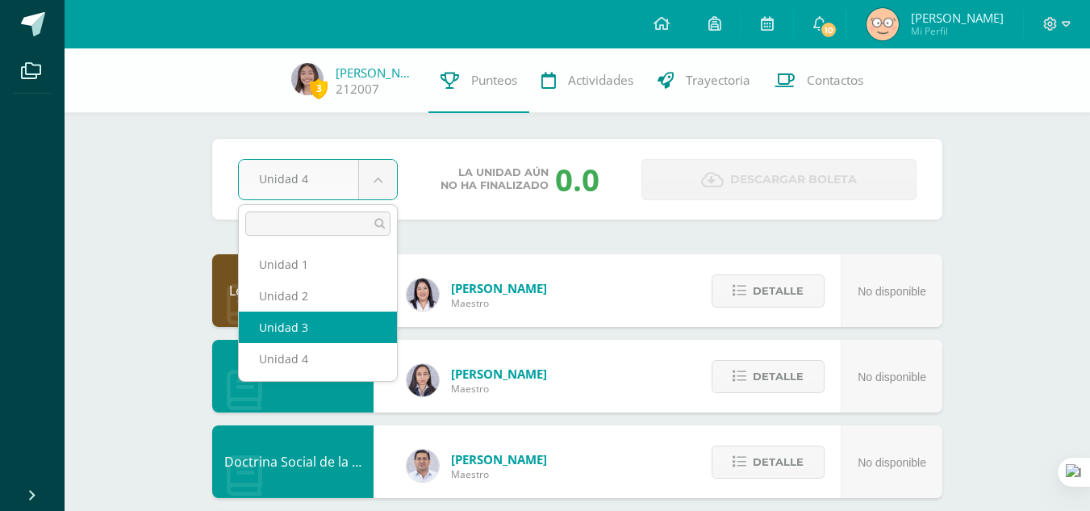
select select "Unidad 3"
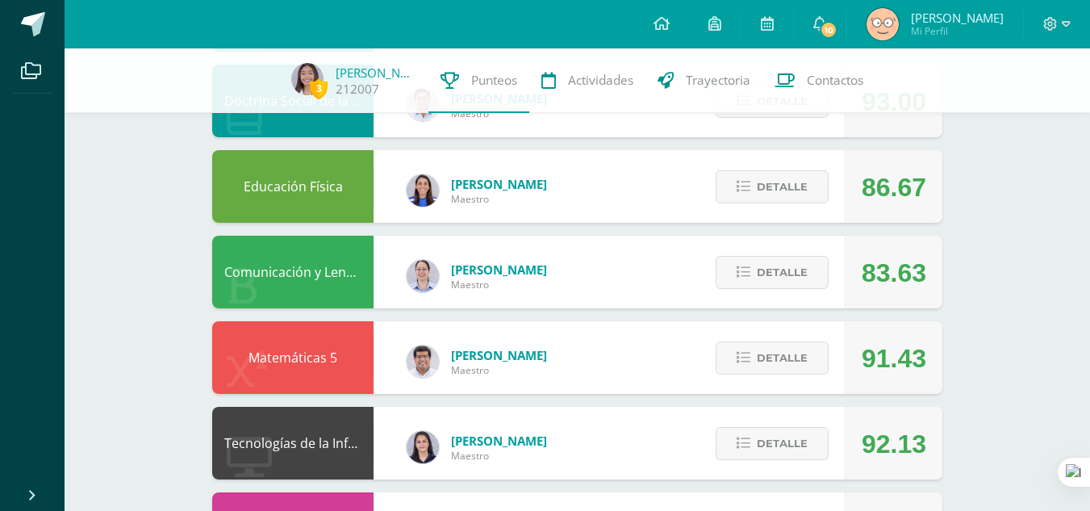
scroll to position [415, 0]
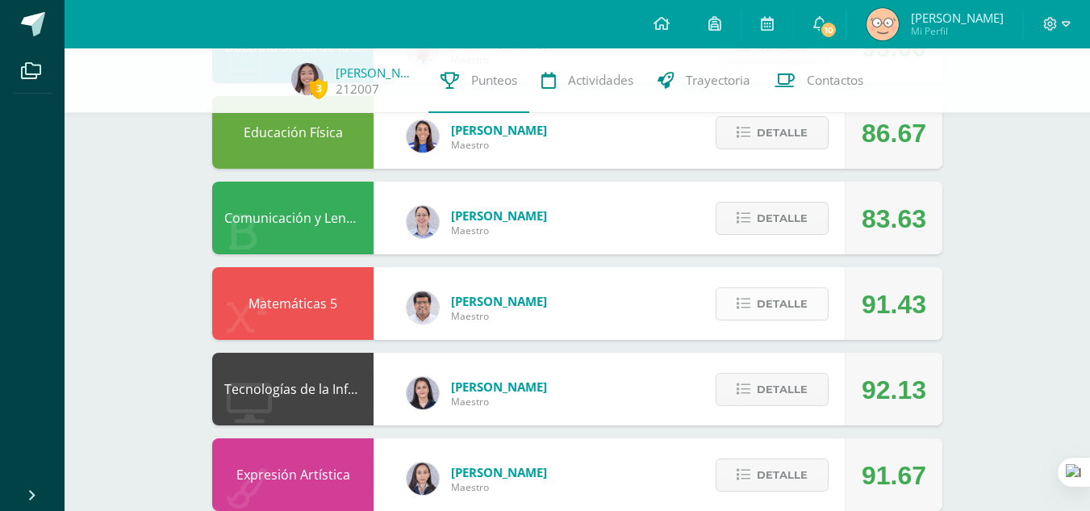
click at [775, 304] on span "Detalle" at bounding box center [782, 304] width 51 height 30
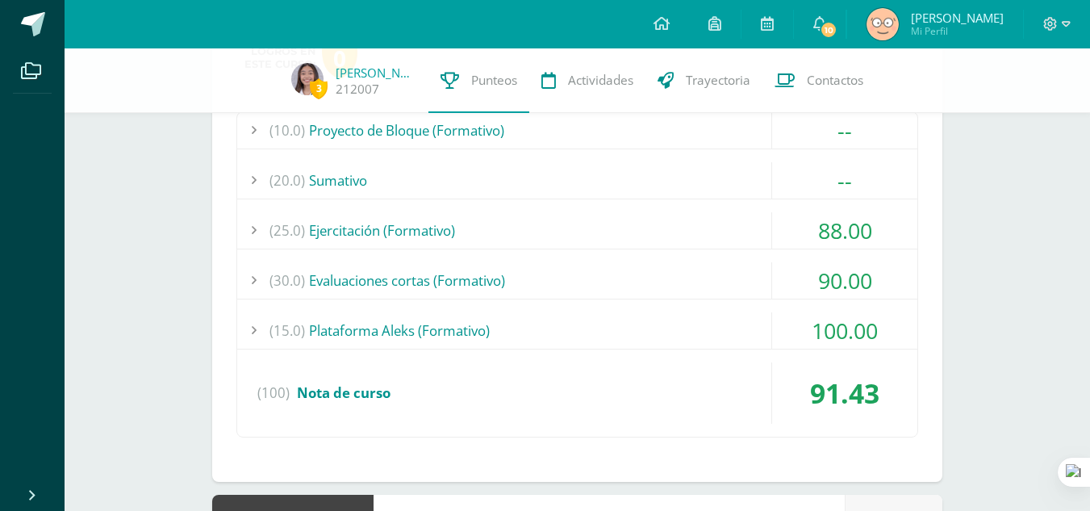
scroll to position [734, 0]
click at [812, 217] on div "88.00" at bounding box center [844, 229] width 145 height 36
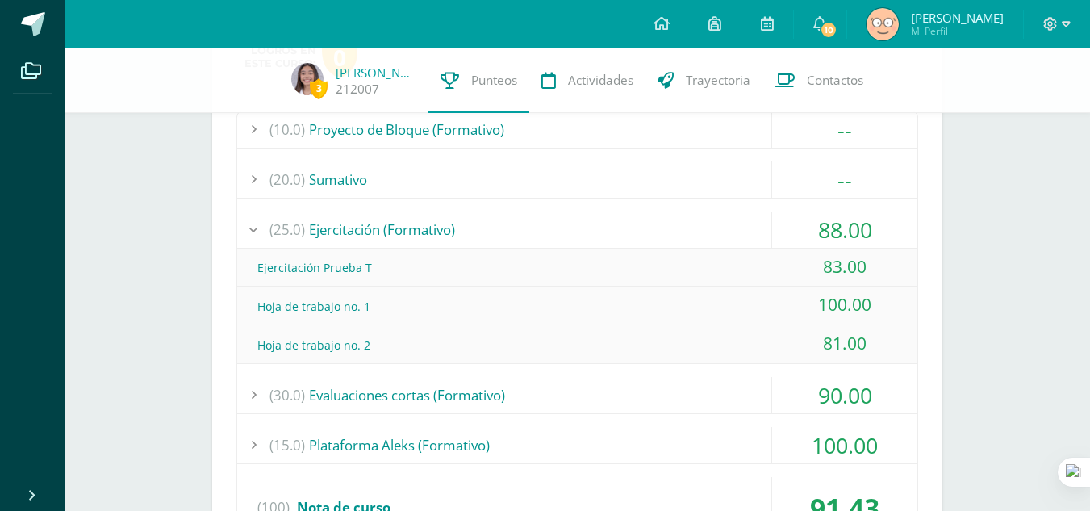
click at [812, 217] on div "88.00" at bounding box center [844, 229] width 145 height 36
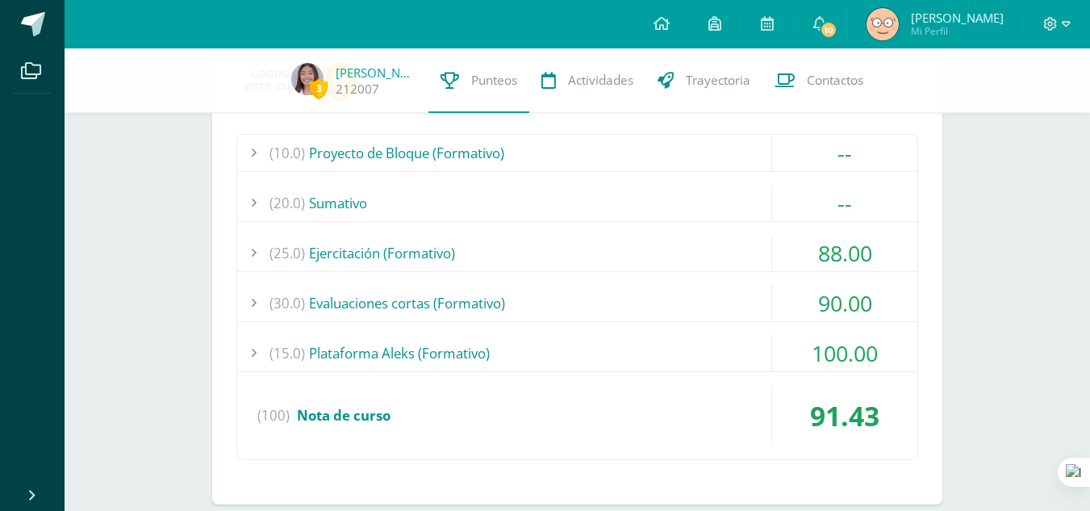
scroll to position [714, 0]
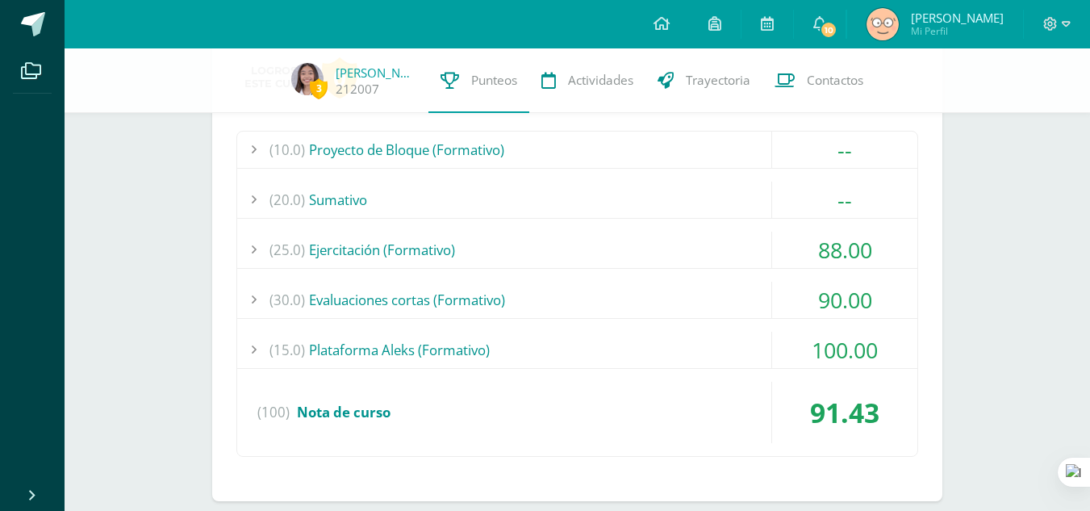
click at [847, 236] on div "88.00" at bounding box center [844, 250] width 145 height 36
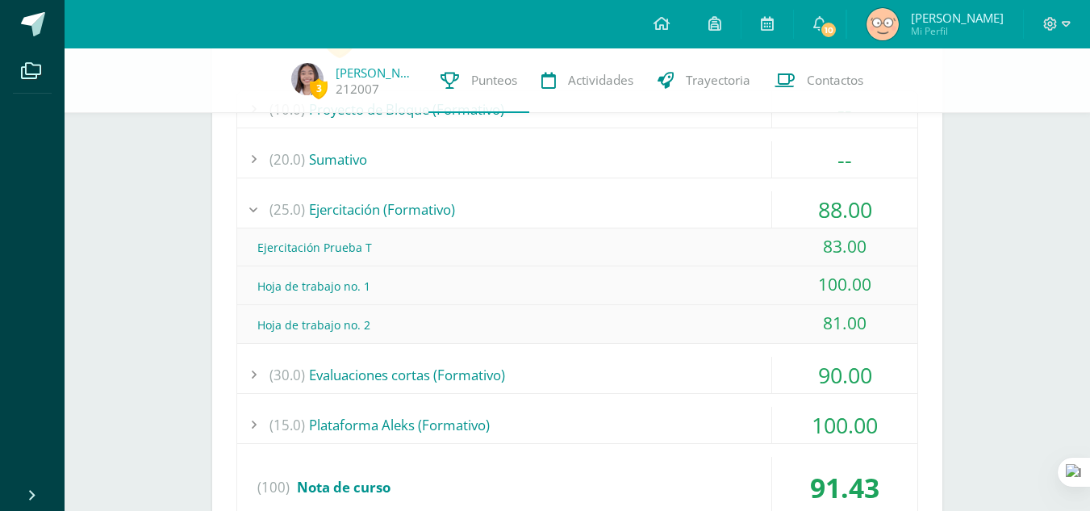
scroll to position [755, 0]
